Goal: Transaction & Acquisition: Purchase product/service

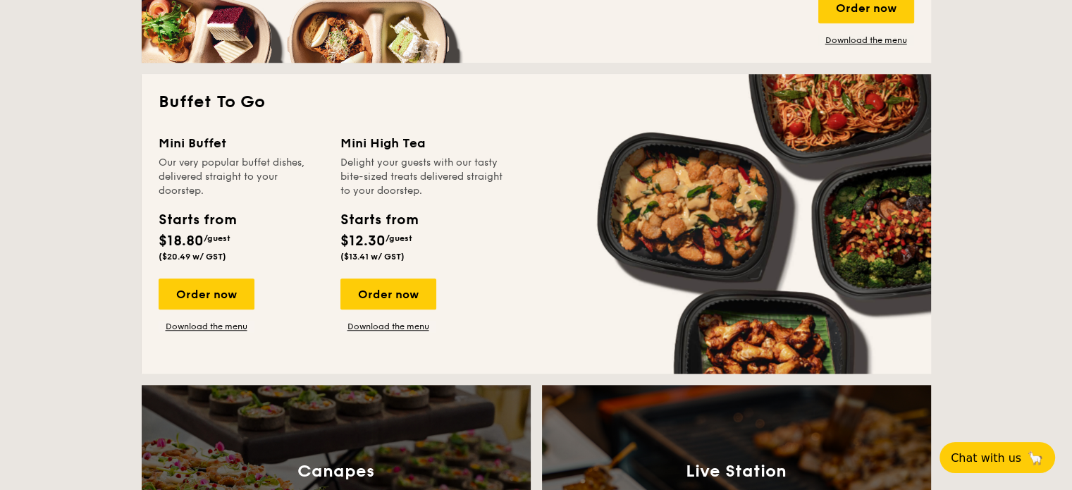
scroll to position [1198, 0]
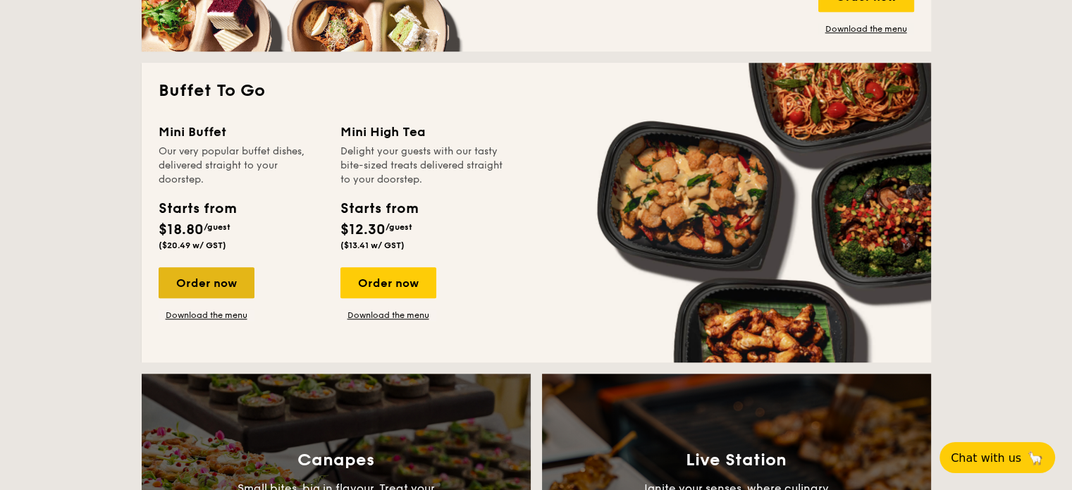
click at [197, 287] on div "Order now" at bounding box center [207, 282] width 96 height 31
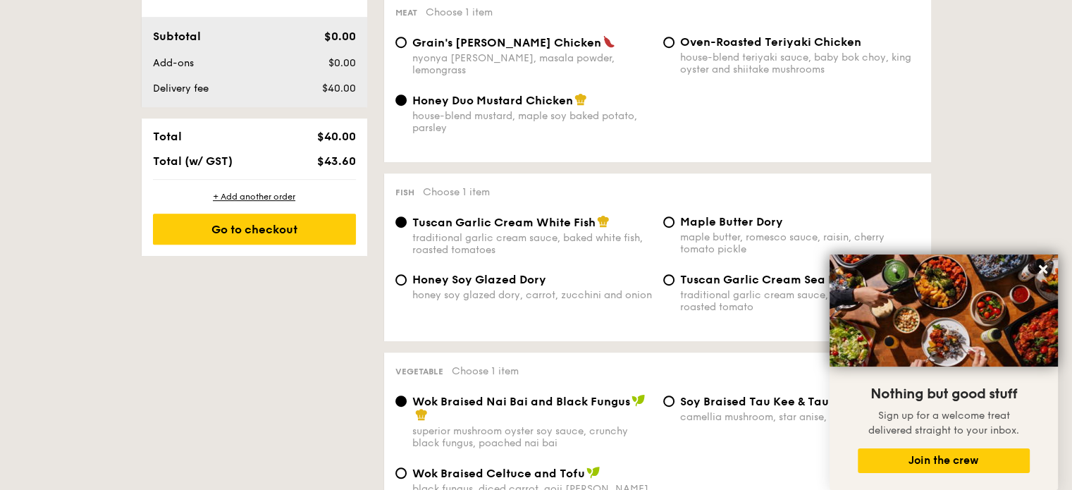
scroll to position [493, 0]
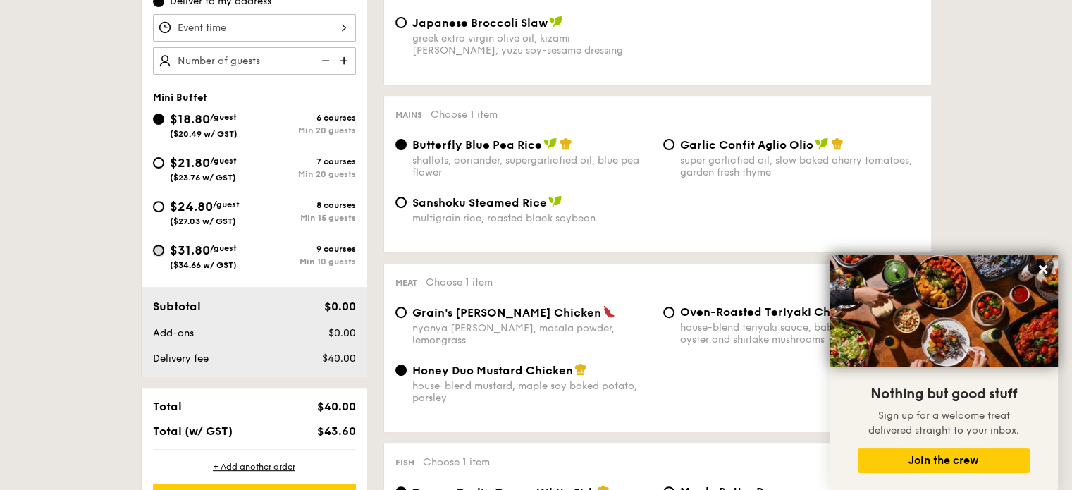
click at [160, 250] on input "$31.80 /guest ($34.66 w/ GST) 9 courses Min 10 guests" at bounding box center [158, 250] width 11 height 11
radio input "true"
radio input "false"
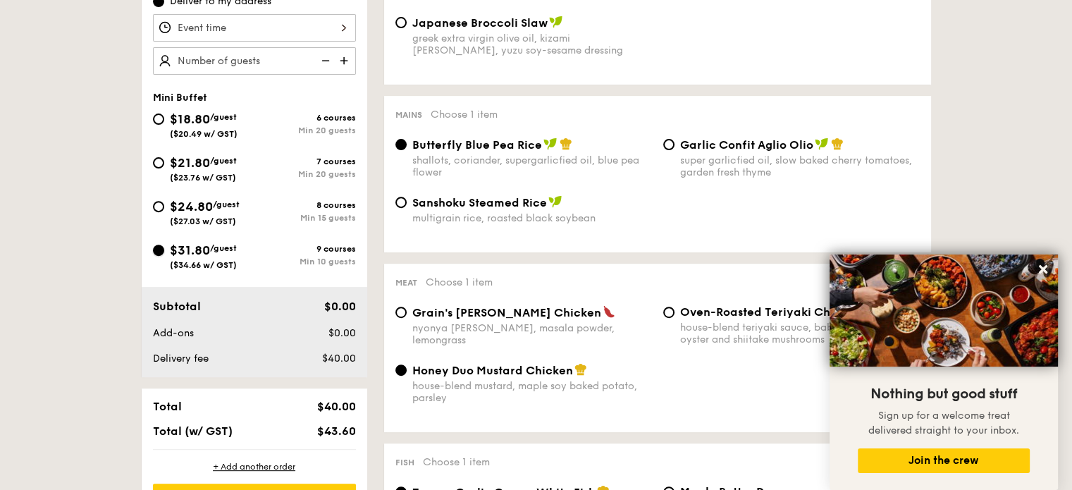
radio input "true"
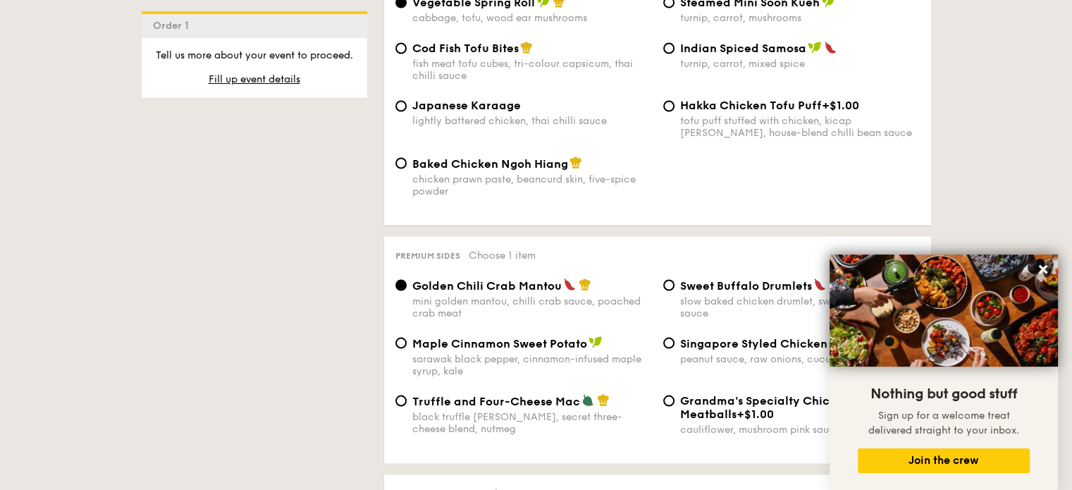
scroll to position [2538, 0]
